Goal: Task Accomplishment & Management: Use online tool/utility

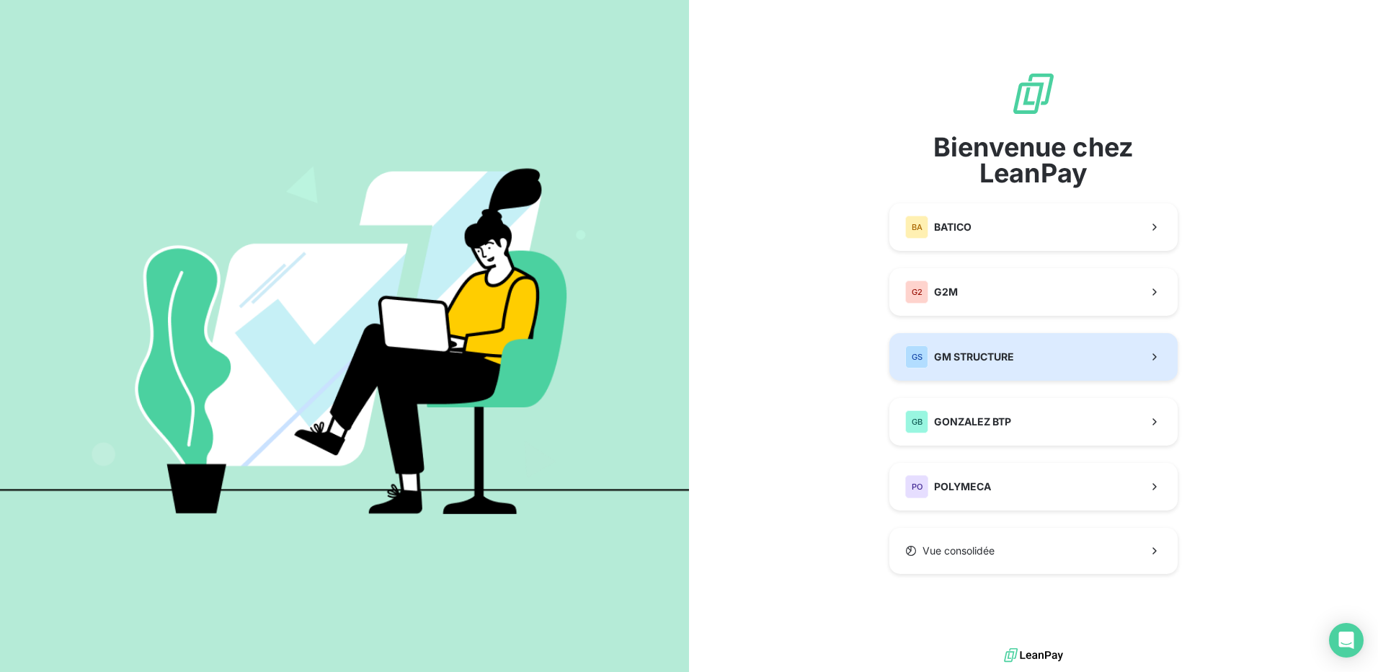
click at [985, 358] on span "GM STRUCTURE" at bounding box center [974, 357] width 80 height 14
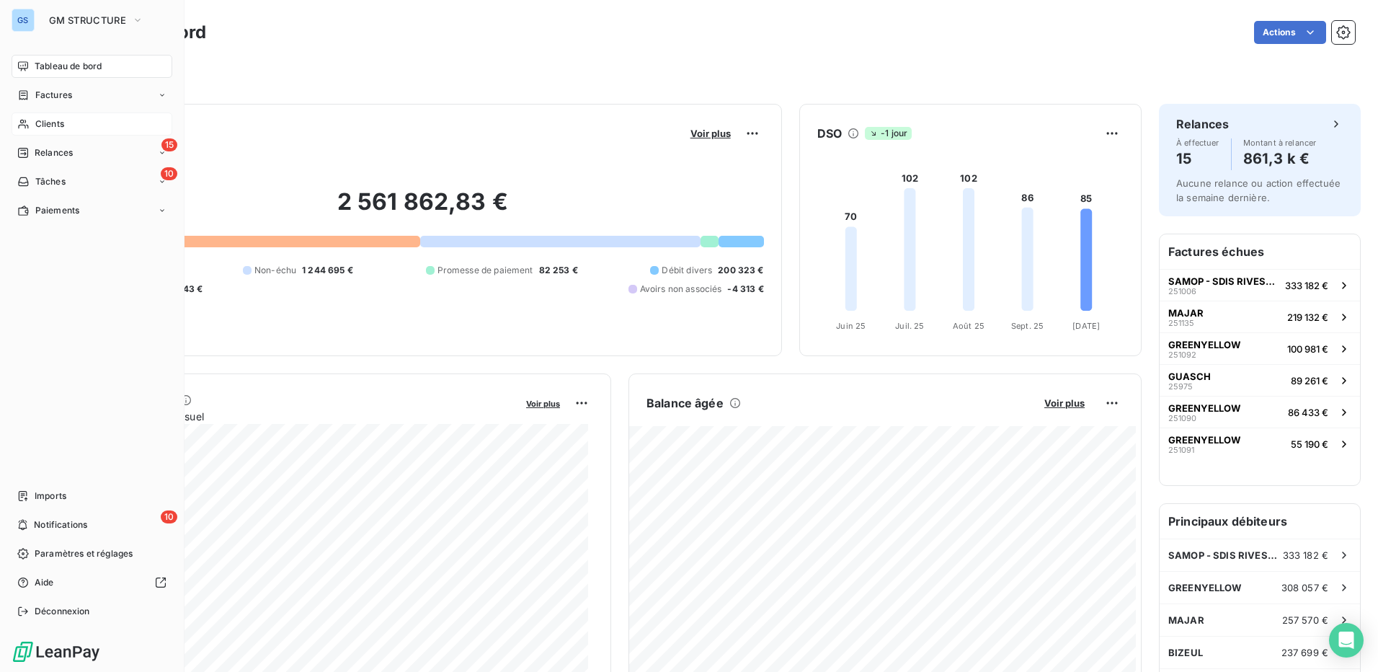
click at [50, 121] on span "Clients" at bounding box center [49, 124] width 29 height 13
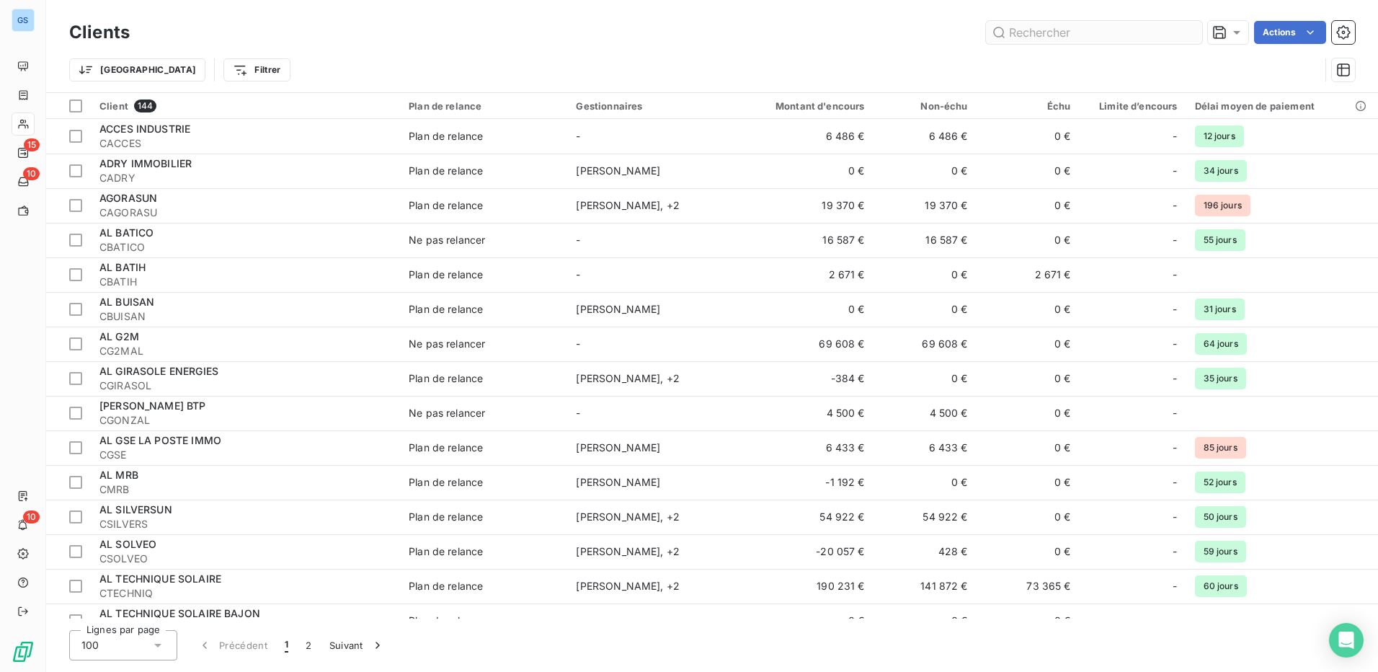
click at [1016, 36] on input "text" at bounding box center [1094, 32] width 216 height 23
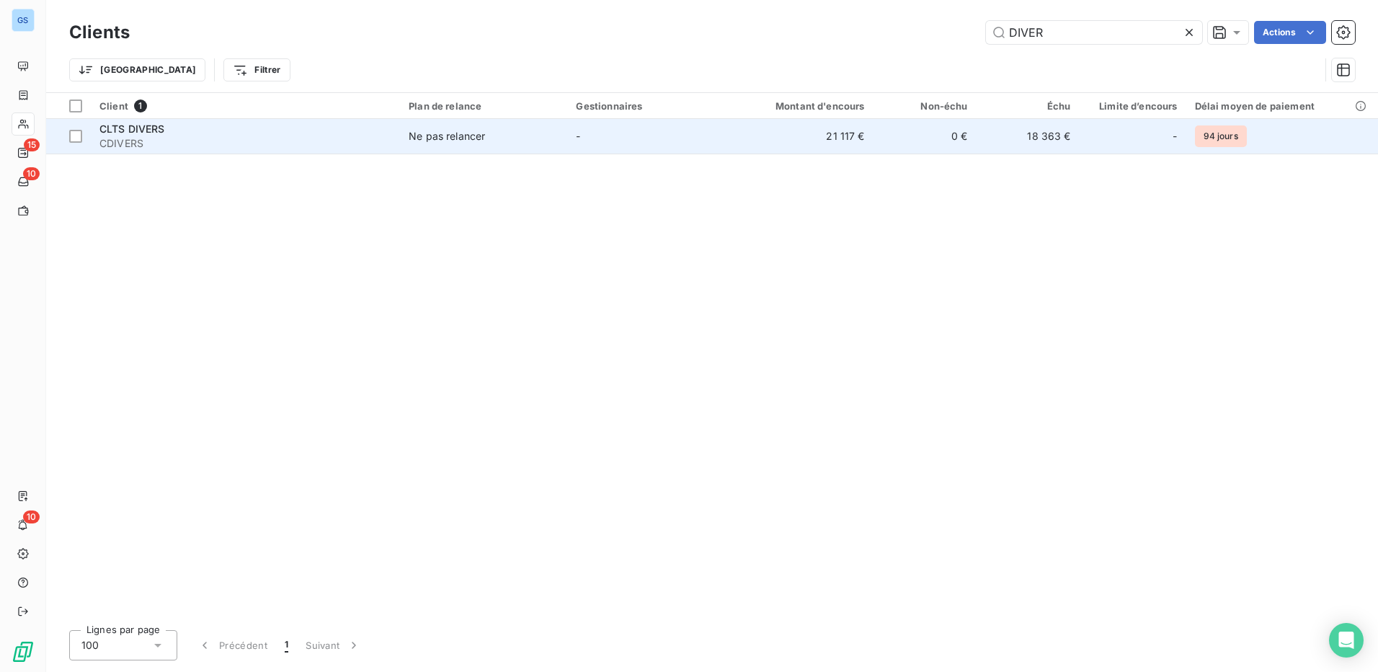
type input "DIVER"
click at [119, 133] on span "CLTS DIVERS" at bounding box center [132, 129] width 66 height 12
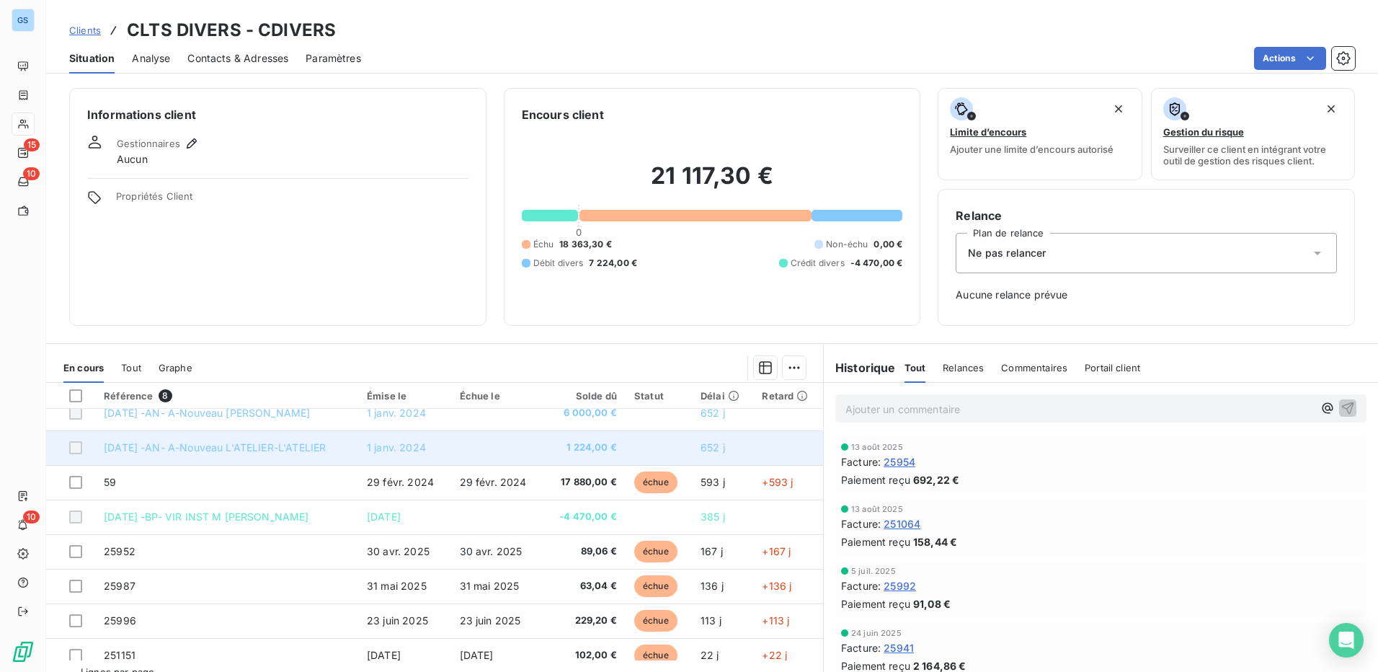
scroll to position [26, 0]
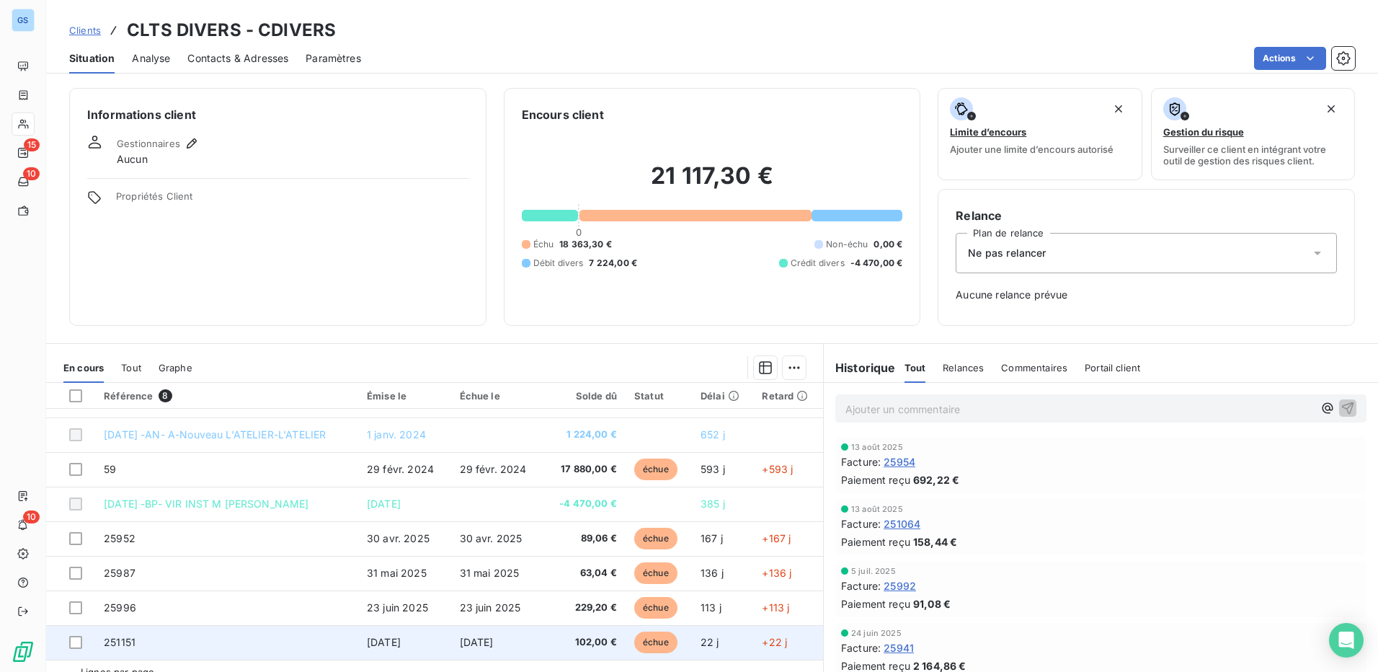
click at [272, 643] on td "251151" at bounding box center [226, 642] width 263 height 35
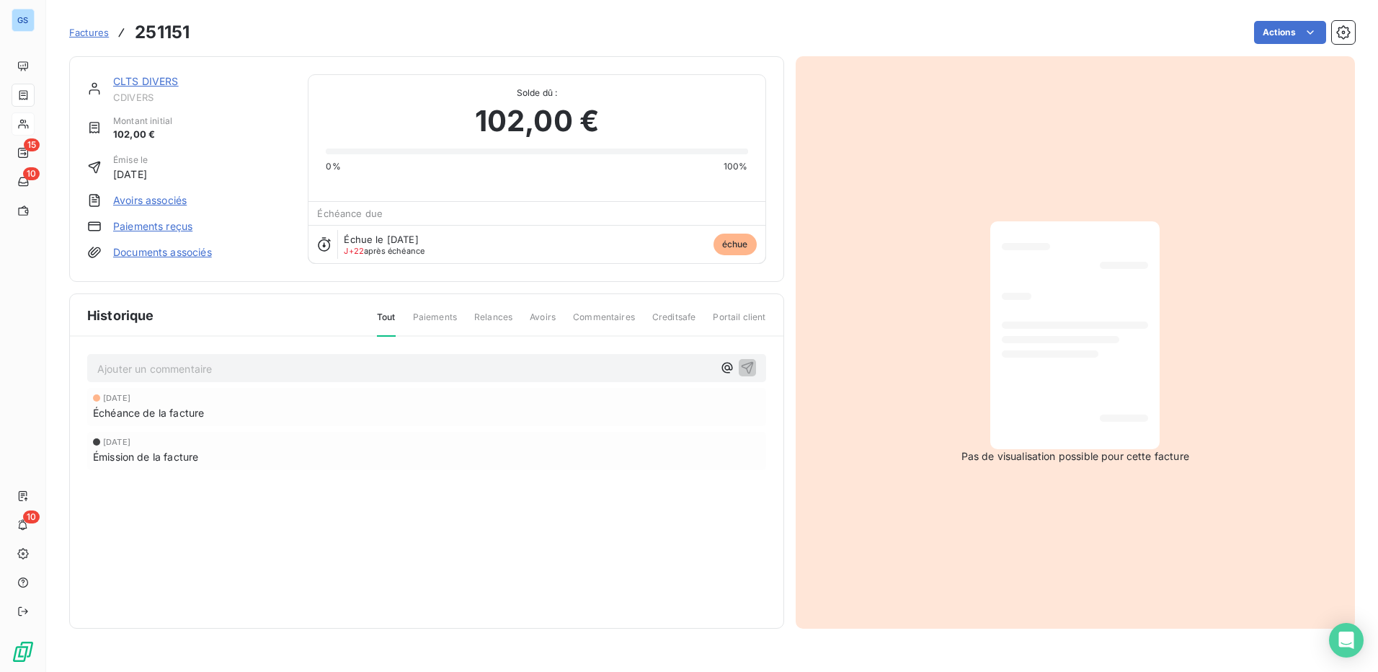
click at [134, 226] on link "Paiements reçus" at bounding box center [152, 226] width 79 height 14
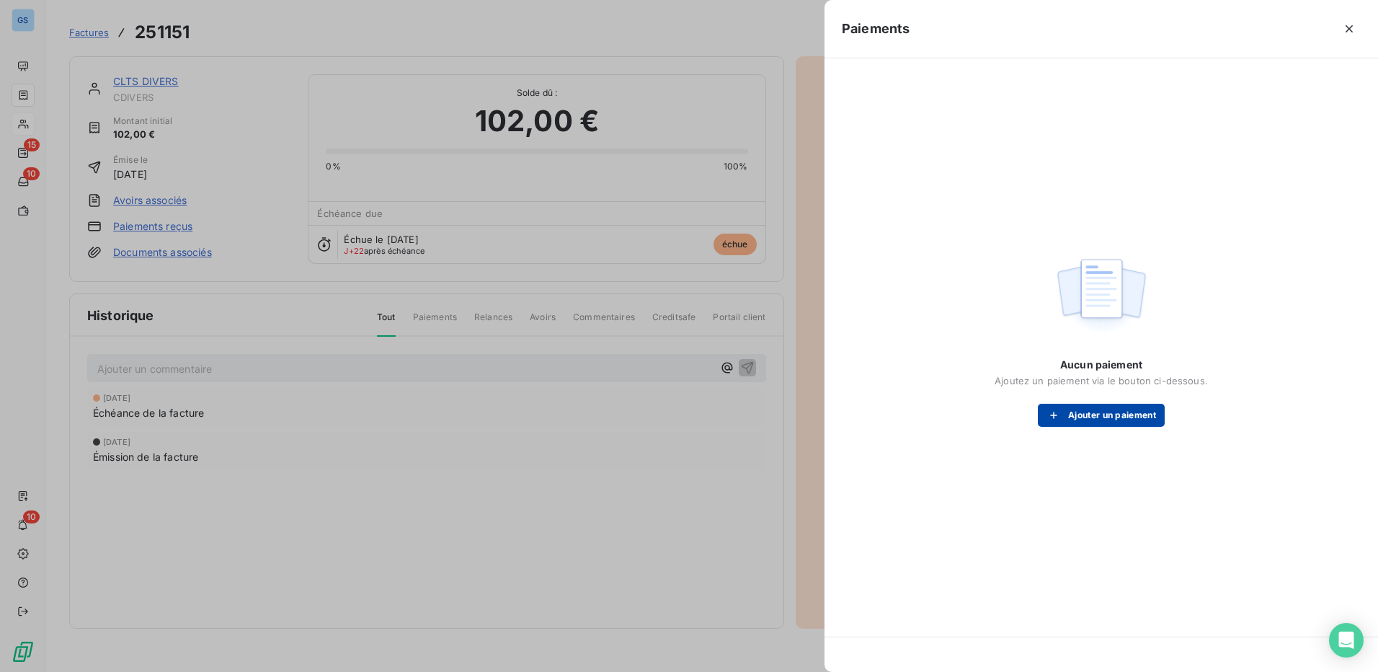
click at [1100, 417] on button "Ajouter un paiement" at bounding box center [1101, 415] width 127 height 23
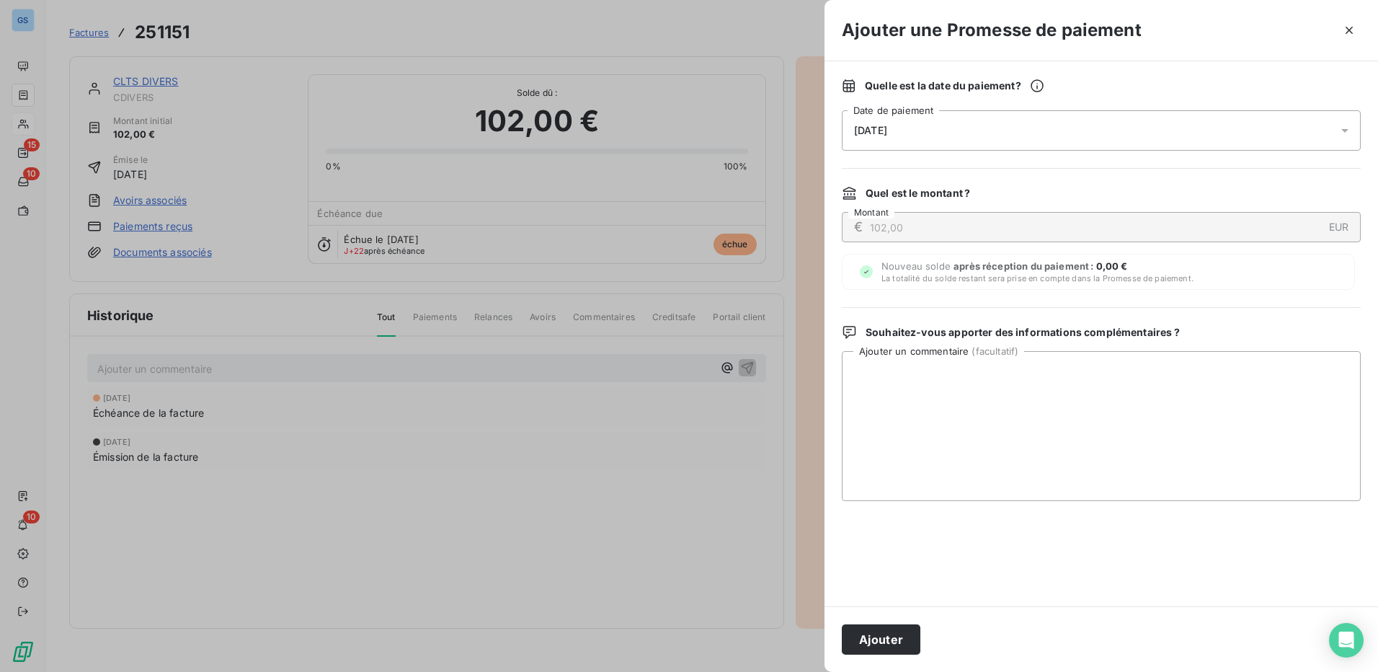
click at [915, 133] on div "[DATE]" at bounding box center [1101, 130] width 519 height 40
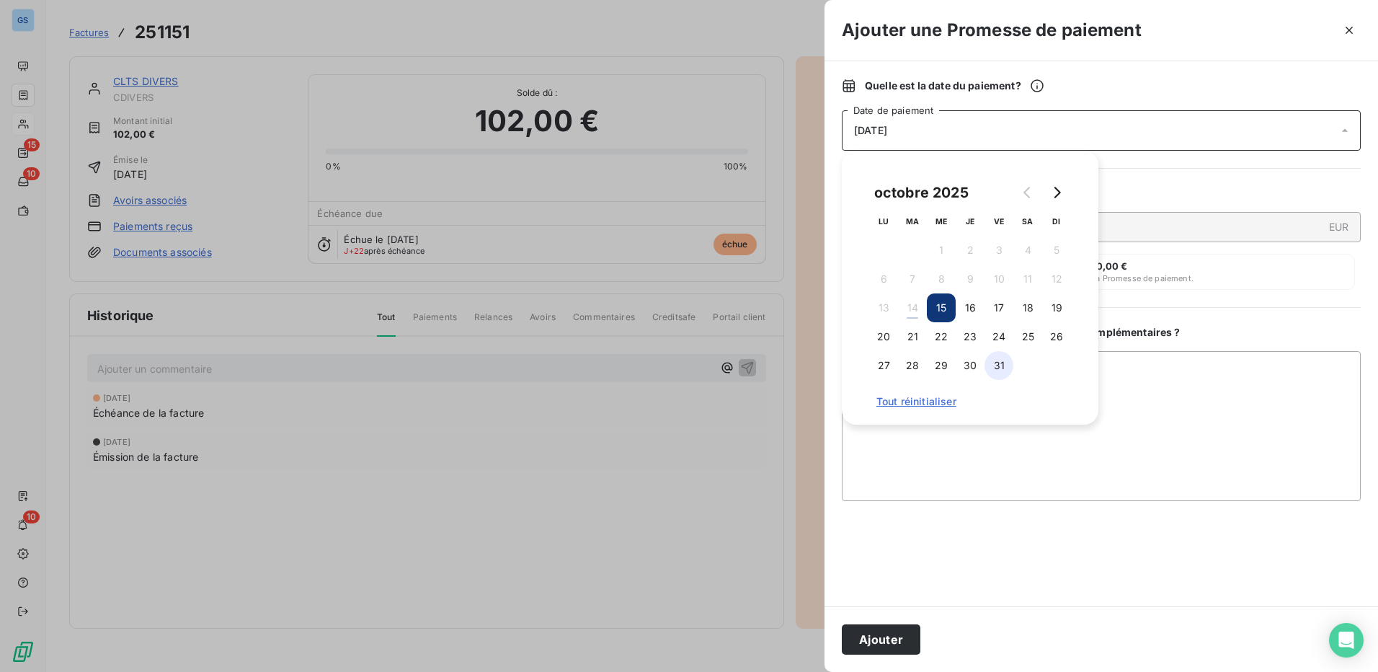
click at [998, 368] on button "31" at bounding box center [999, 365] width 29 height 29
click at [892, 647] on button "Ajouter" at bounding box center [881, 639] width 79 height 30
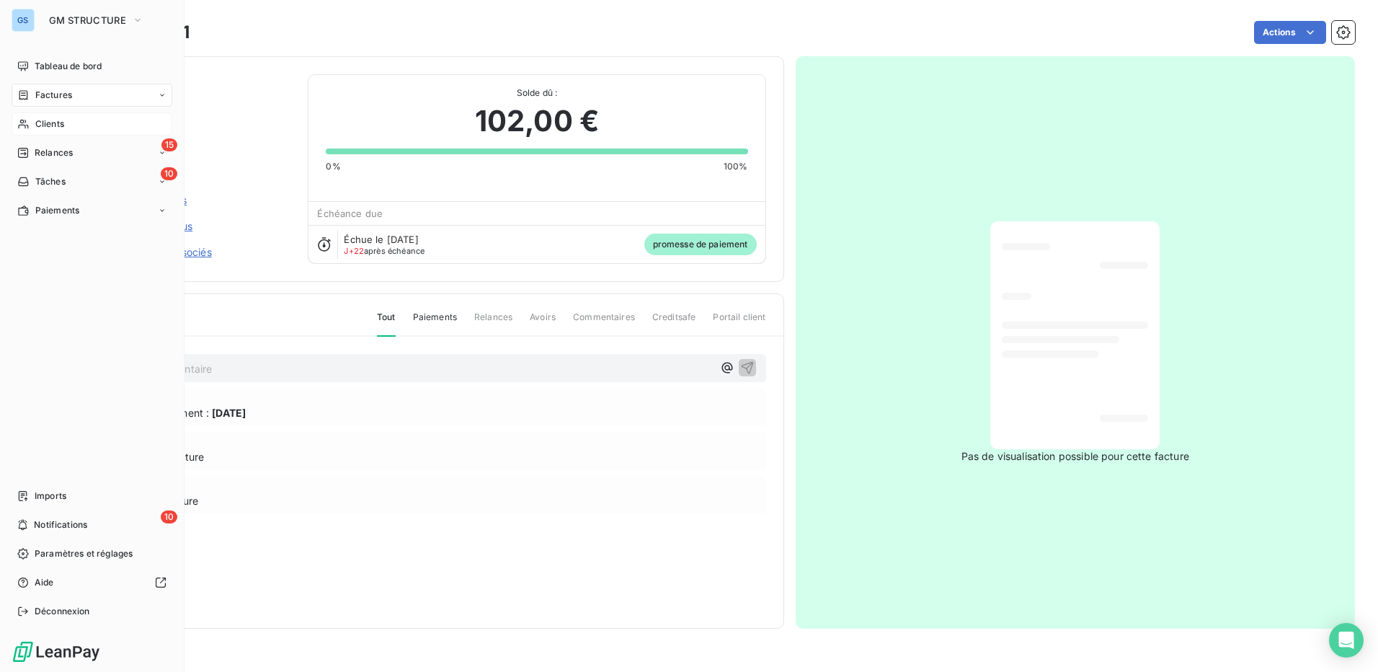
click at [52, 121] on span "Clients" at bounding box center [49, 124] width 29 height 13
